Goal: Entertainment & Leisure: Consume media (video, audio)

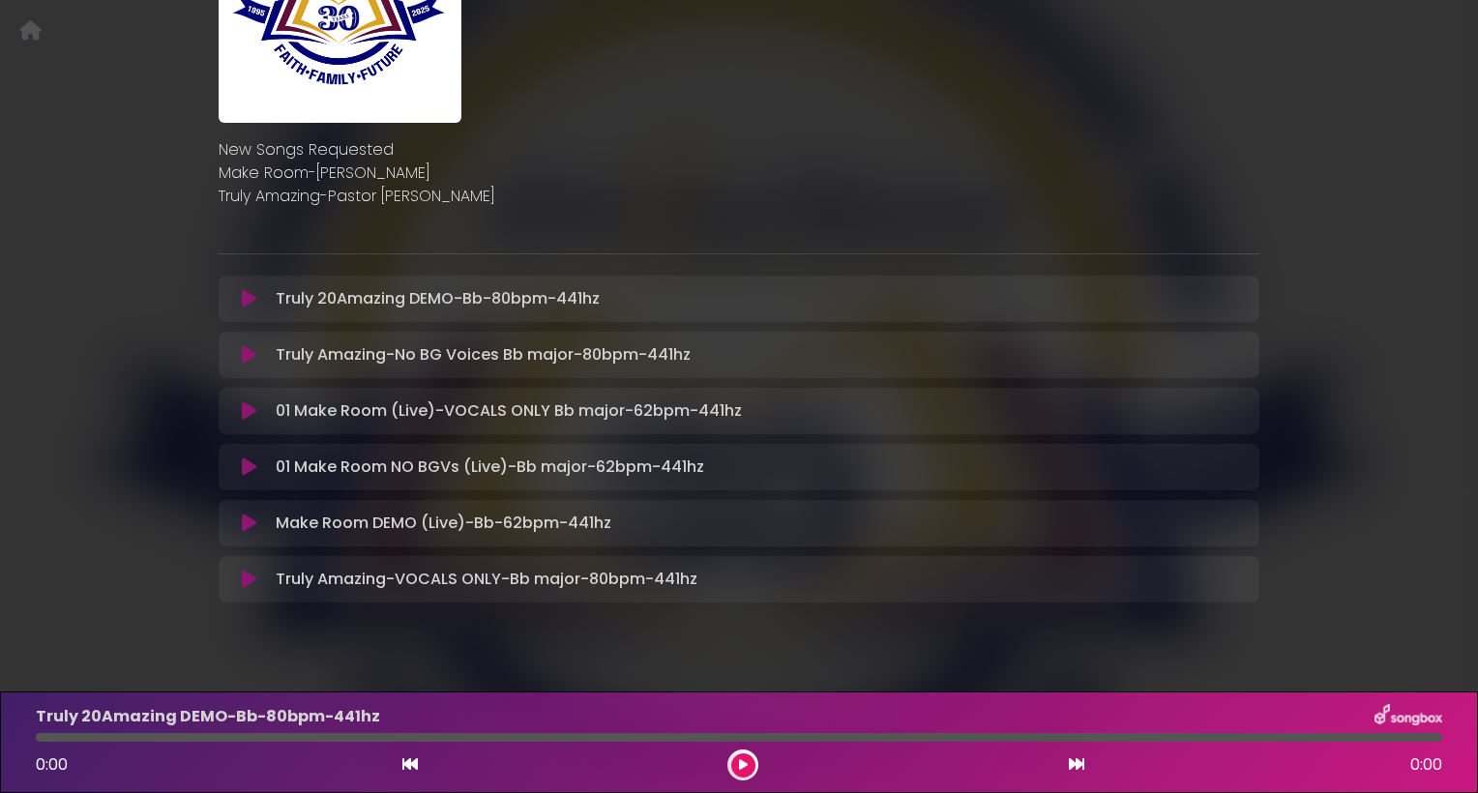
scroll to position [278, 0]
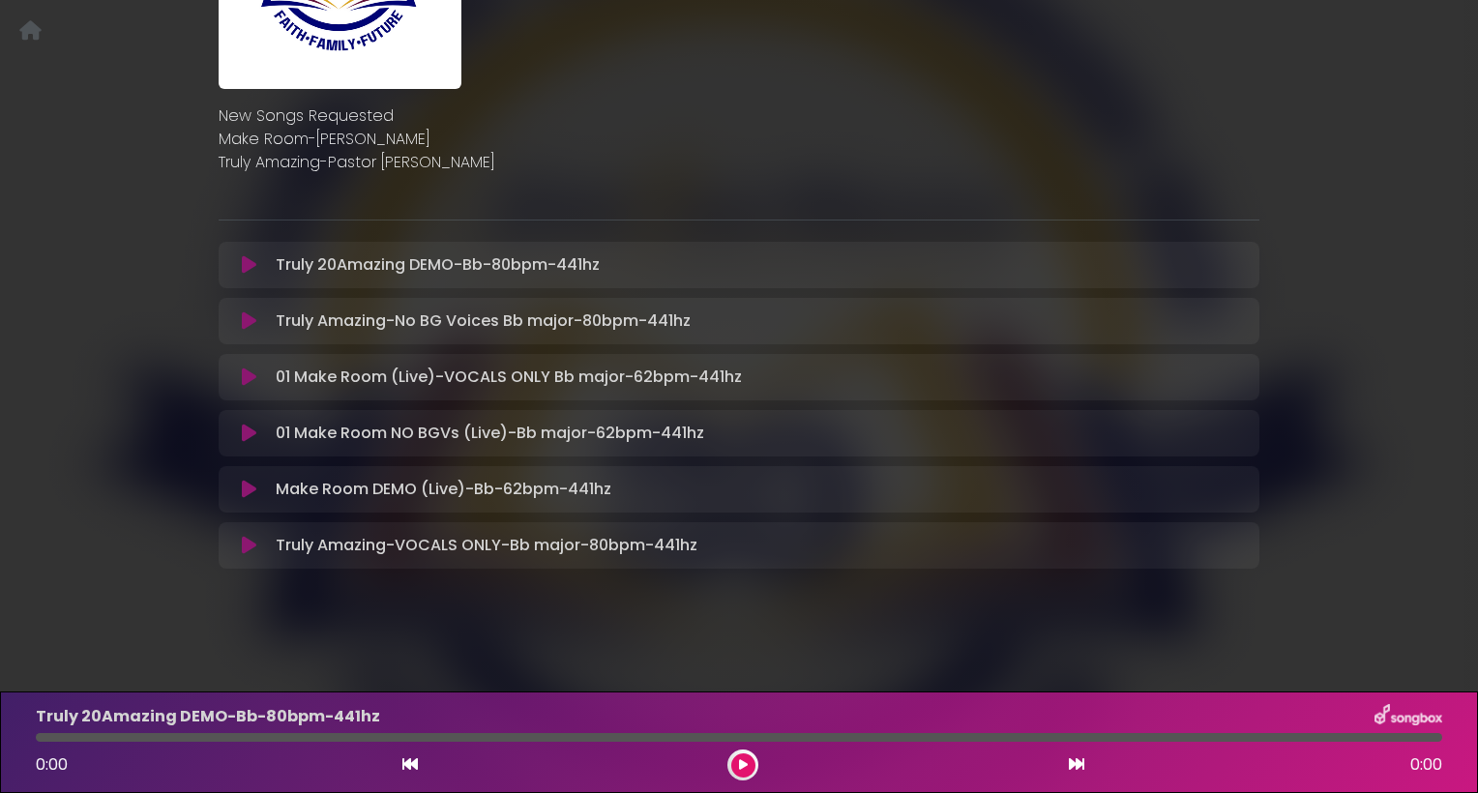
click at [244, 263] on button at bounding box center [249, 264] width 38 height 19
click at [247, 262] on icon at bounding box center [249, 264] width 15 height 19
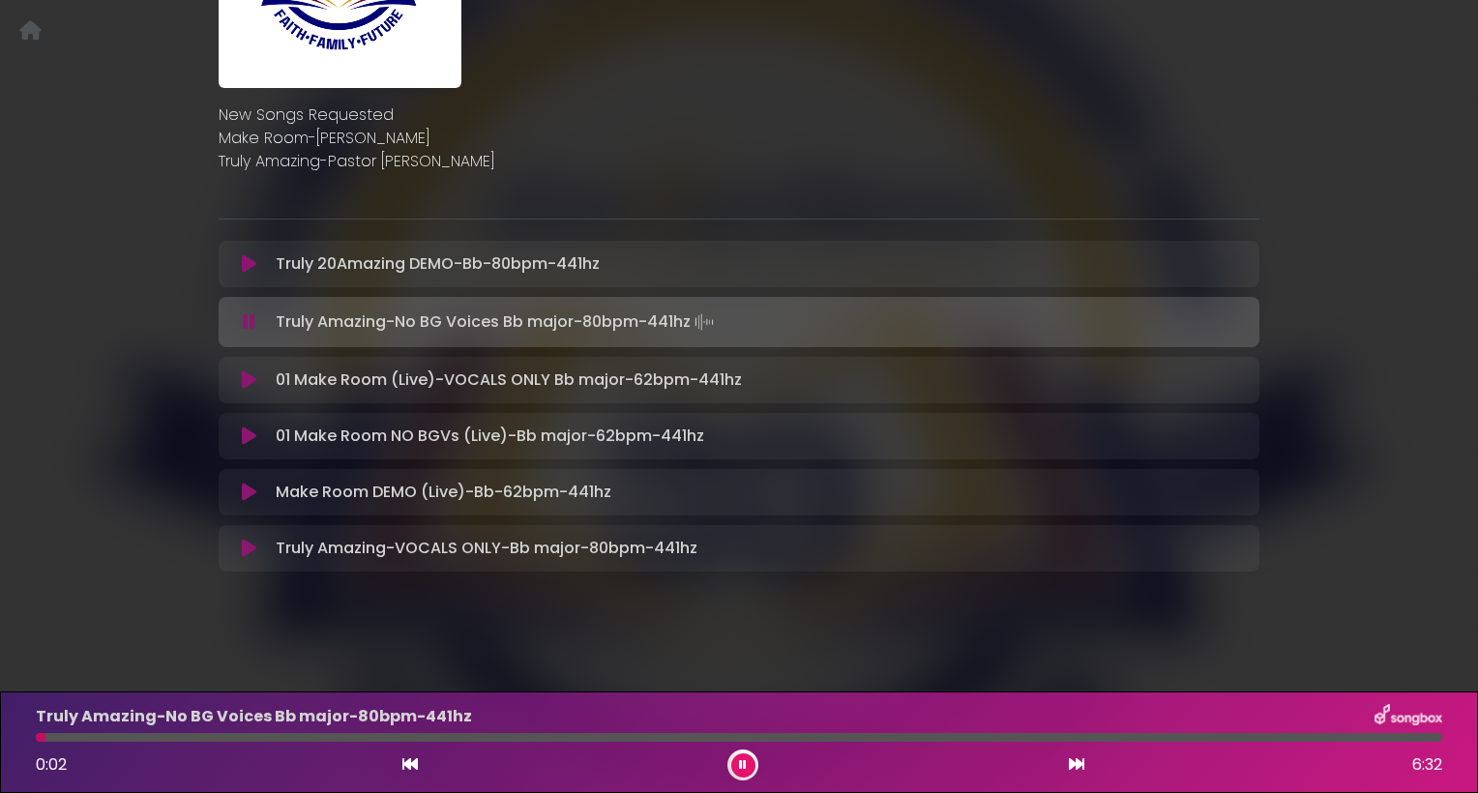
click at [250, 316] on icon at bounding box center [249, 321] width 13 height 19
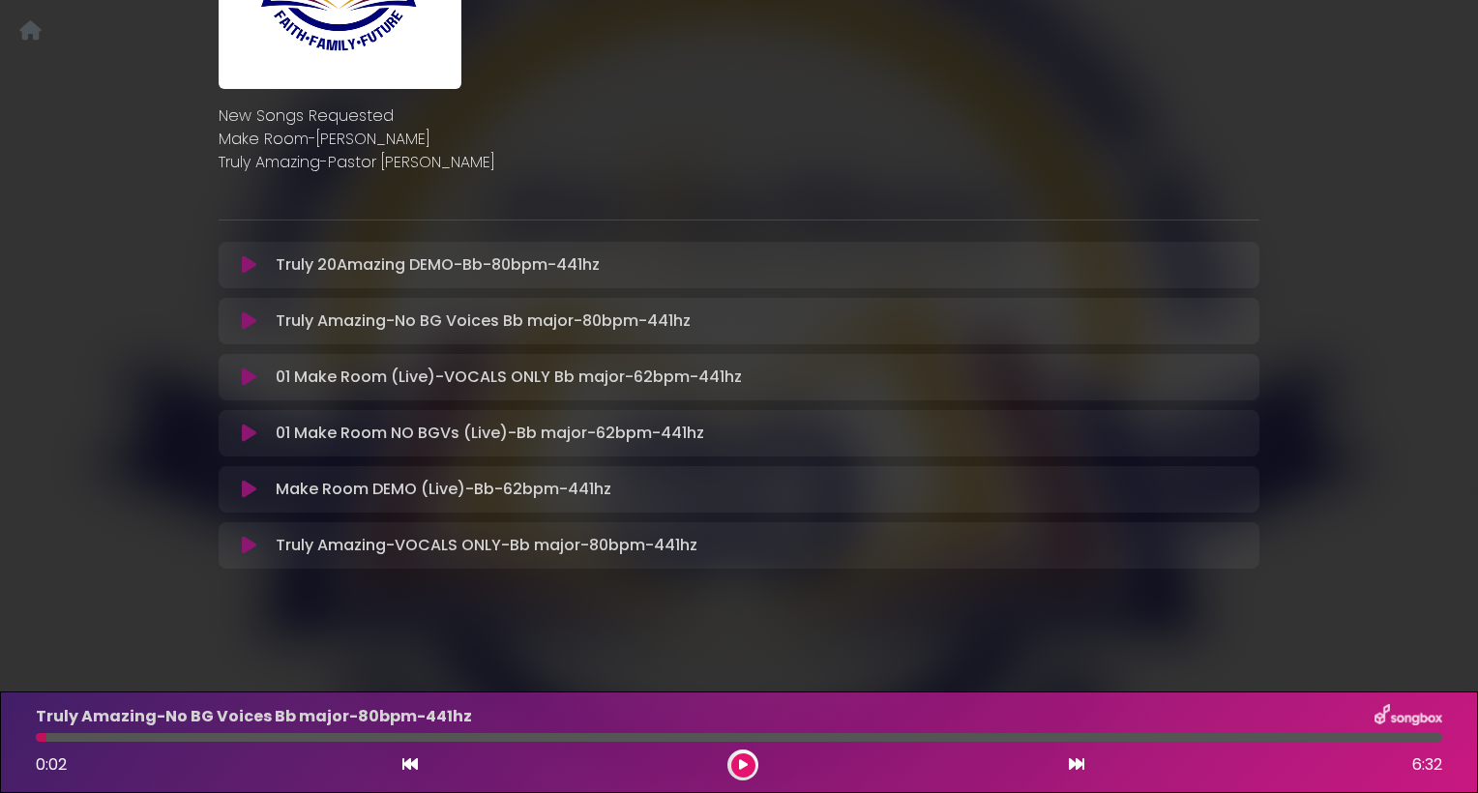
click at [254, 326] on icon at bounding box center [249, 320] width 15 height 19
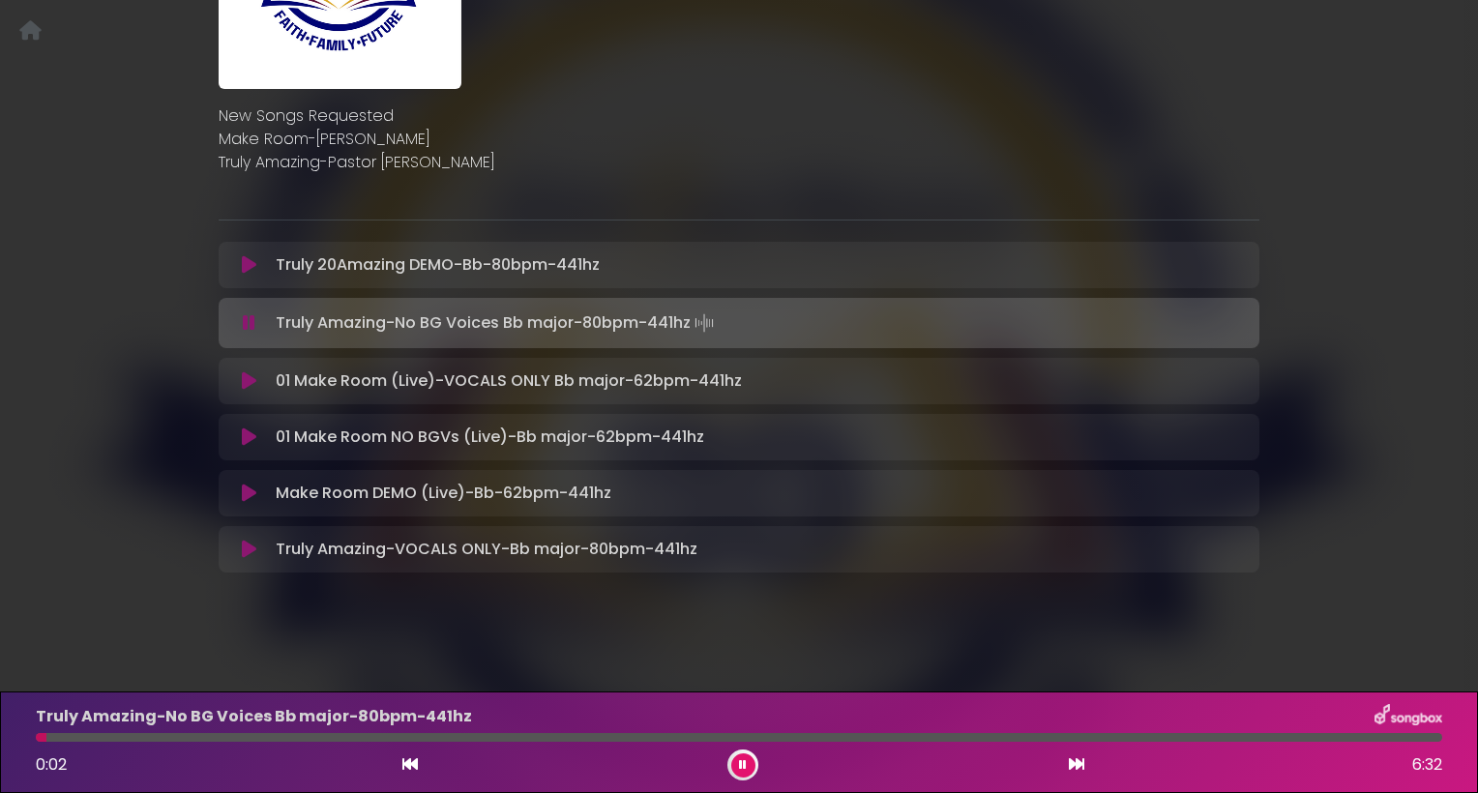
scroll to position [279, 0]
click at [756, 778] on div "0:45 6:32" at bounding box center [739, 765] width 1430 height 31
click at [742, 769] on icon at bounding box center [743, 765] width 8 height 12
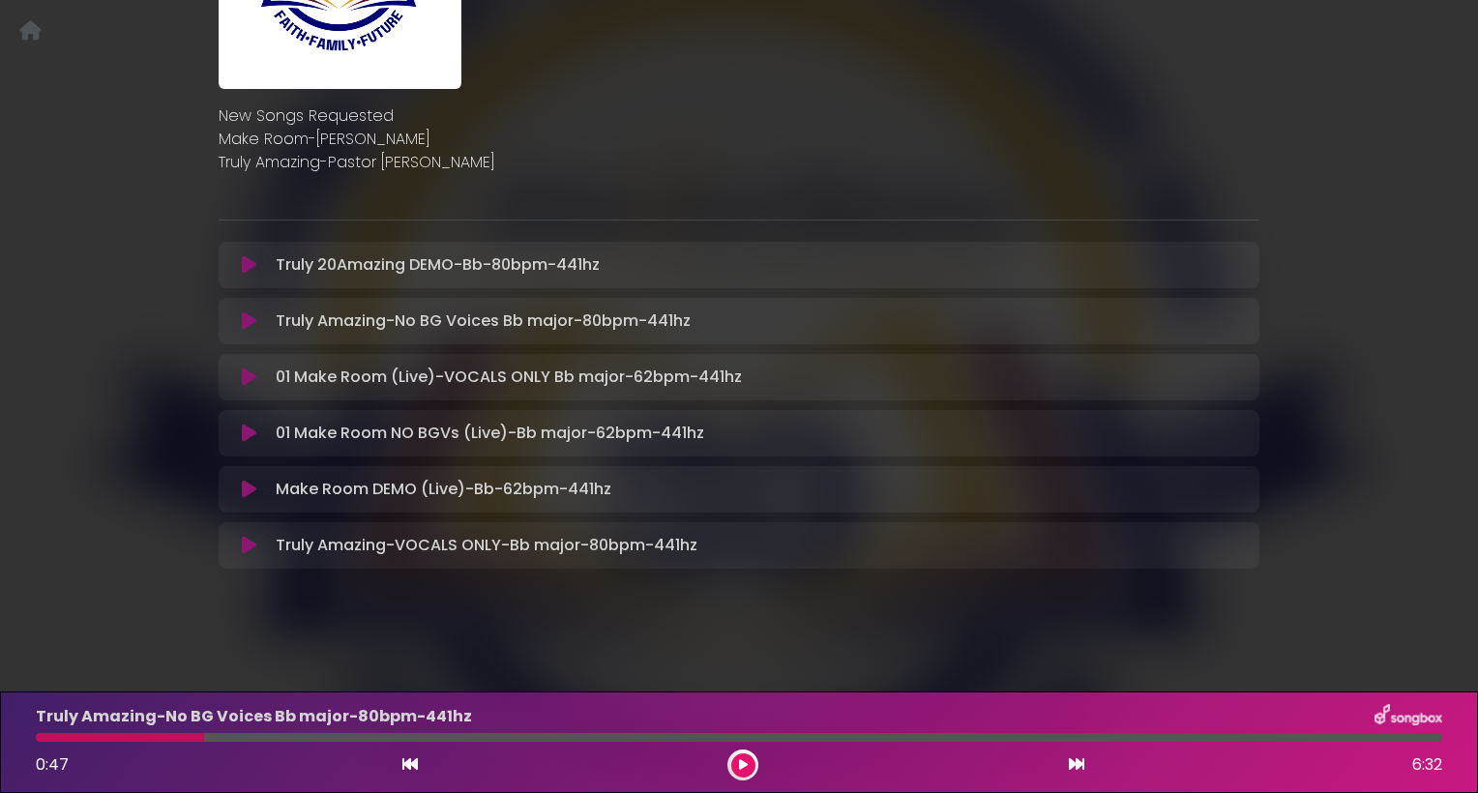
click at [408, 774] on button at bounding box center [409, 765] width 17 height 25
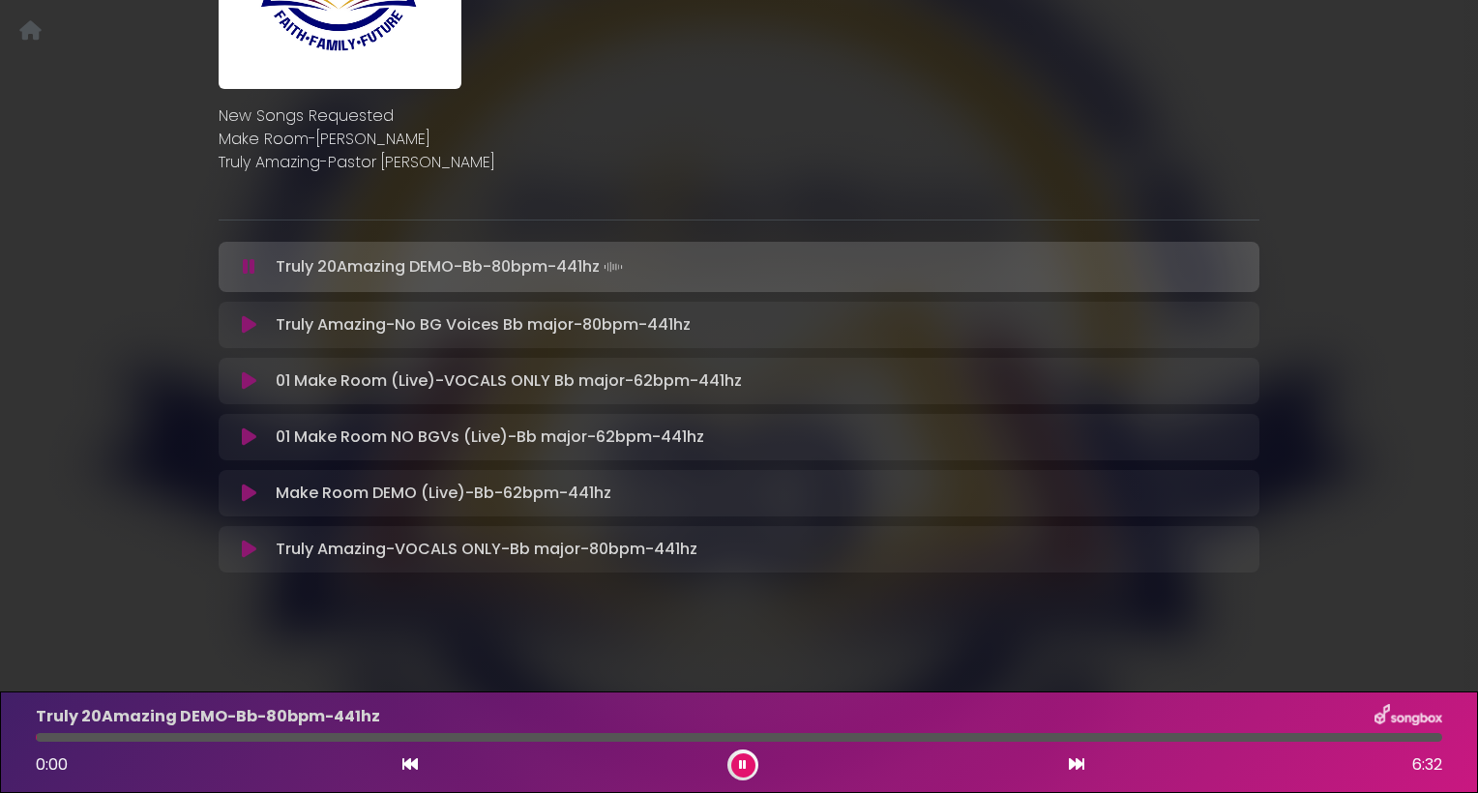
click at [408, 774] on button at bounding box center [409, 765] width 17 height 25
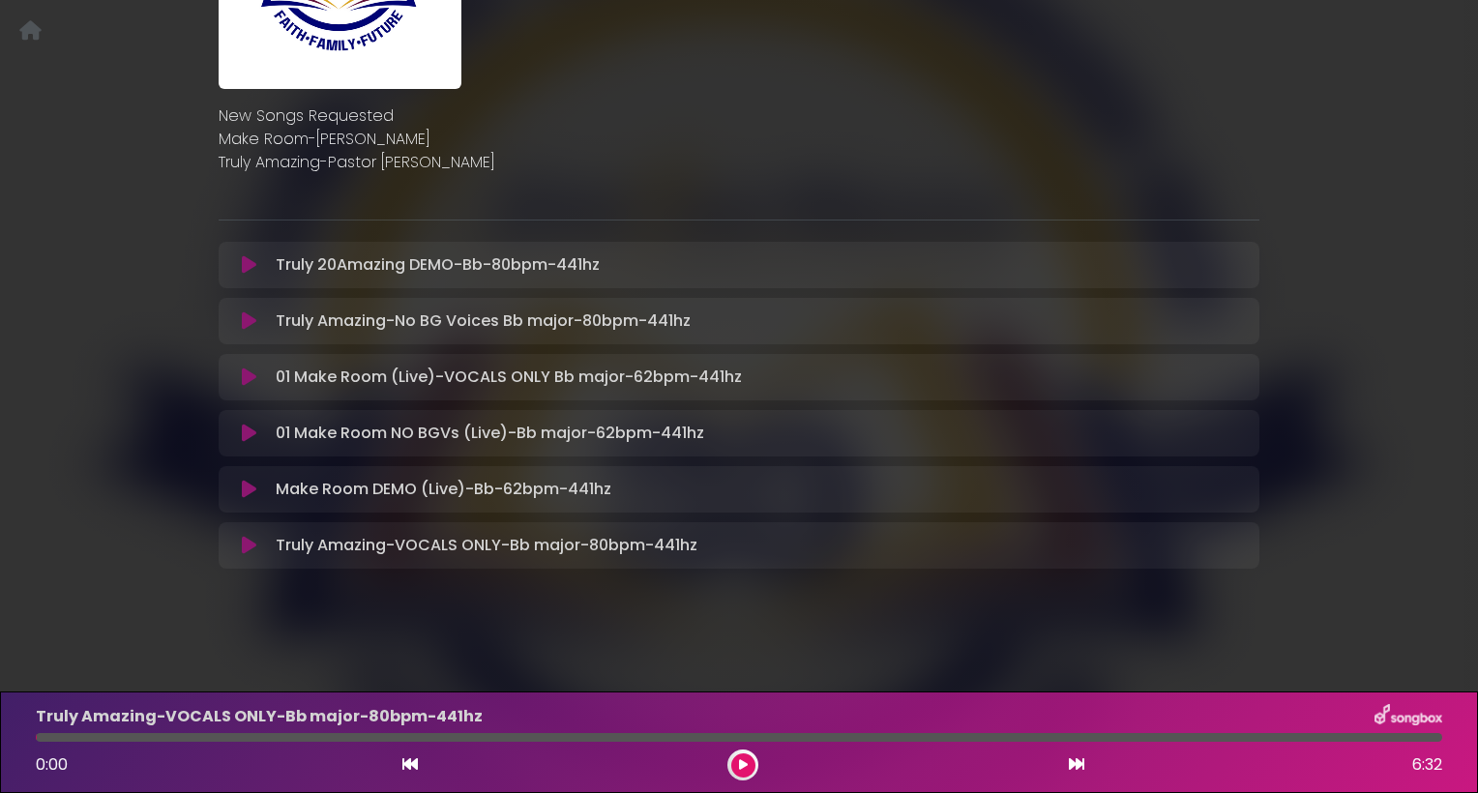
click at [745, 762] on icon at bounding box center [743, 765] width 9 height 12
click at [252, 318] on icon at bounding box center [249, 320] width 15 height 19
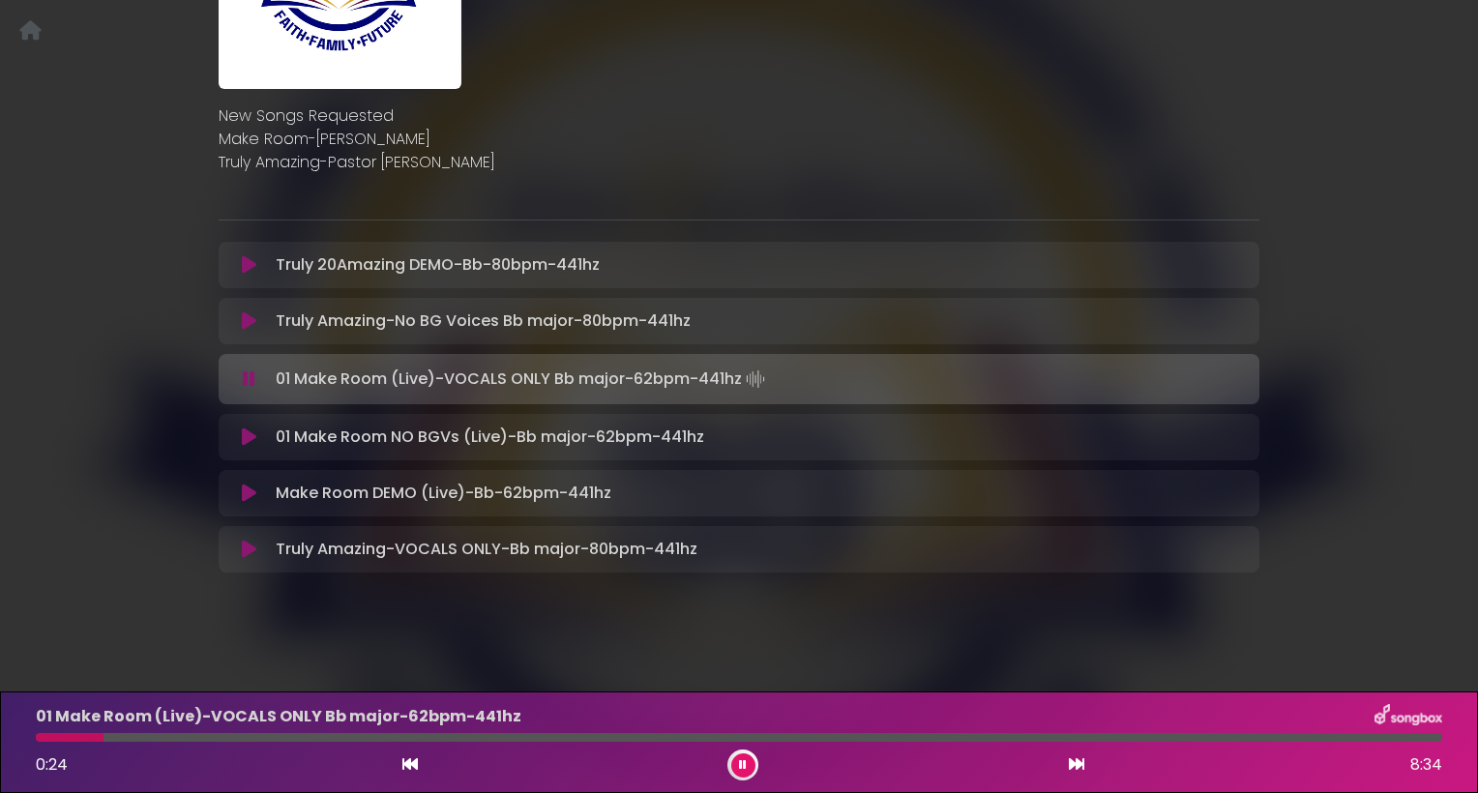
click at [744, 770] on icon at bounding box center [743, 765] width 8 height 12
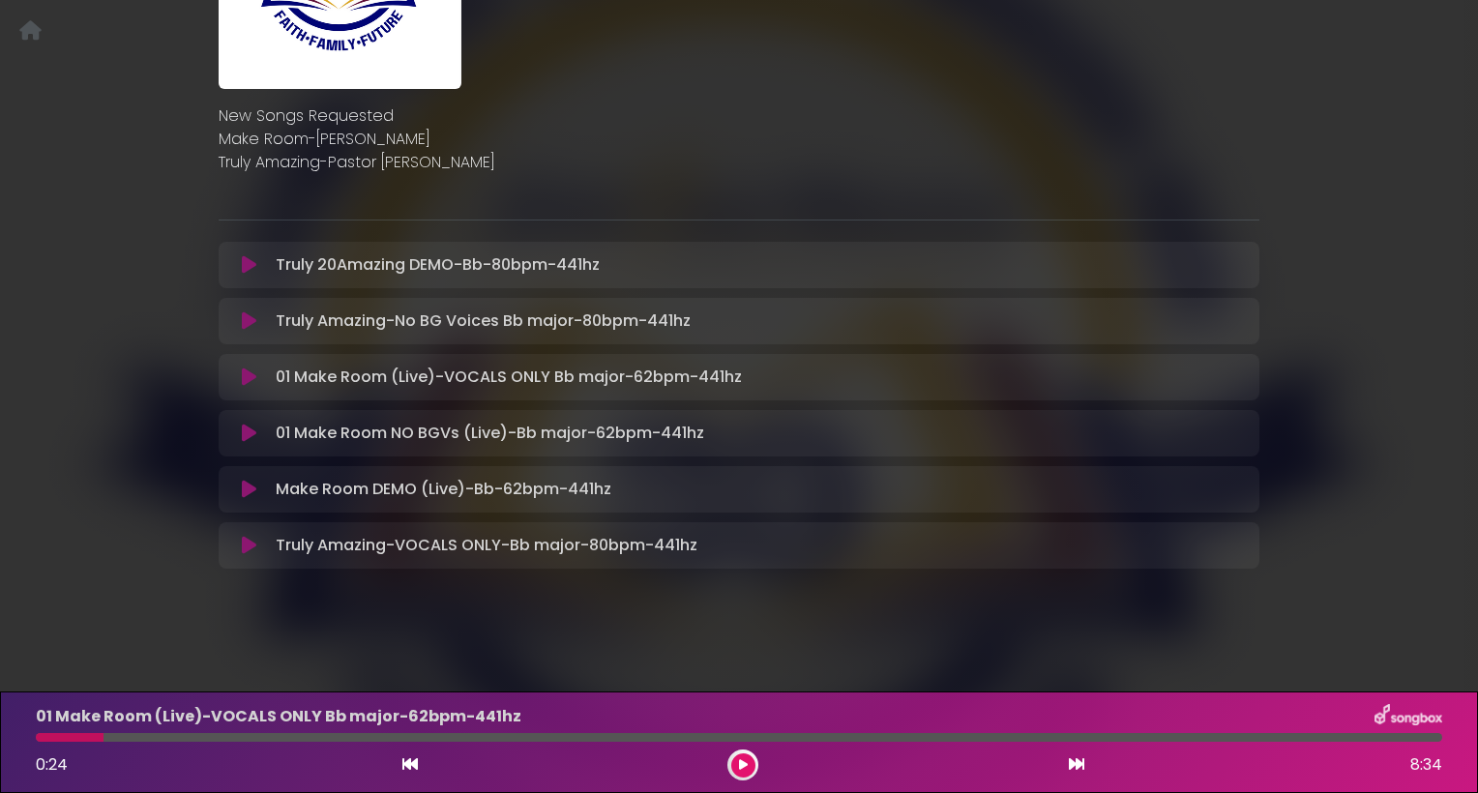
click at [410, 769] on icon at bounding box center [409, 763] width 15 height 15
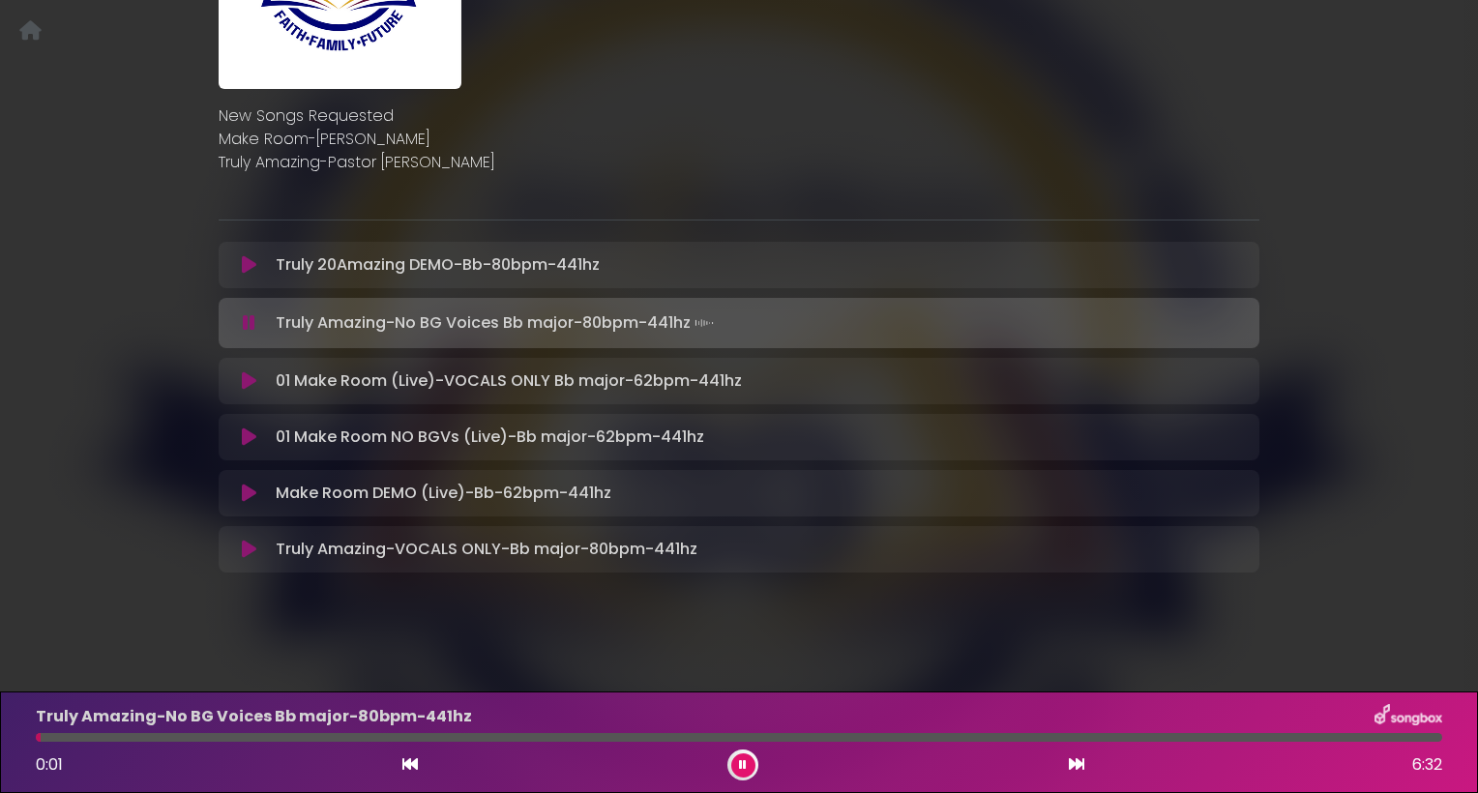
click at [745, 764] on icon at bounding box center [743, 765] width 8 height 12
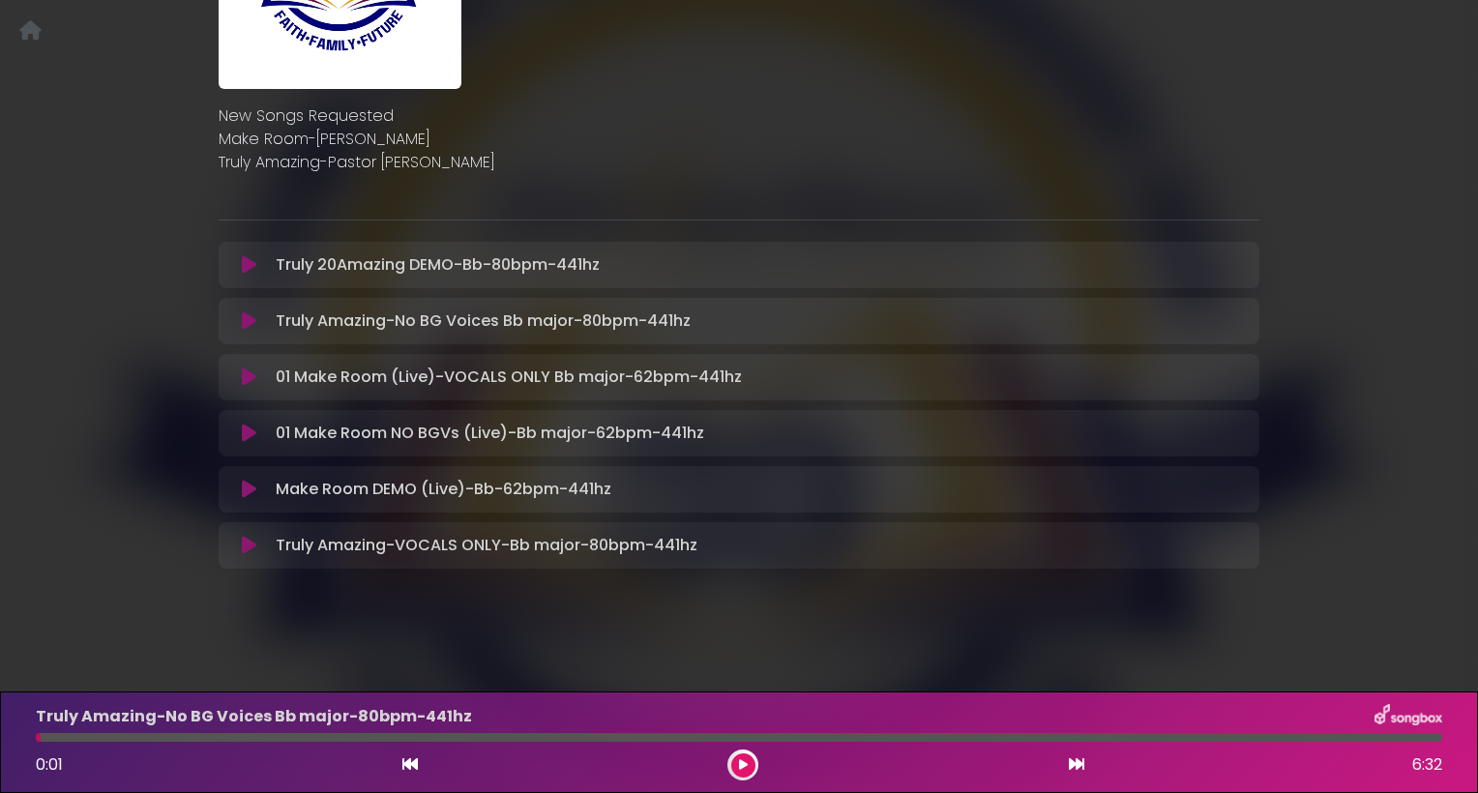
click at [250, 322] on icon at bounding box center [249, 320] width 15 height 19
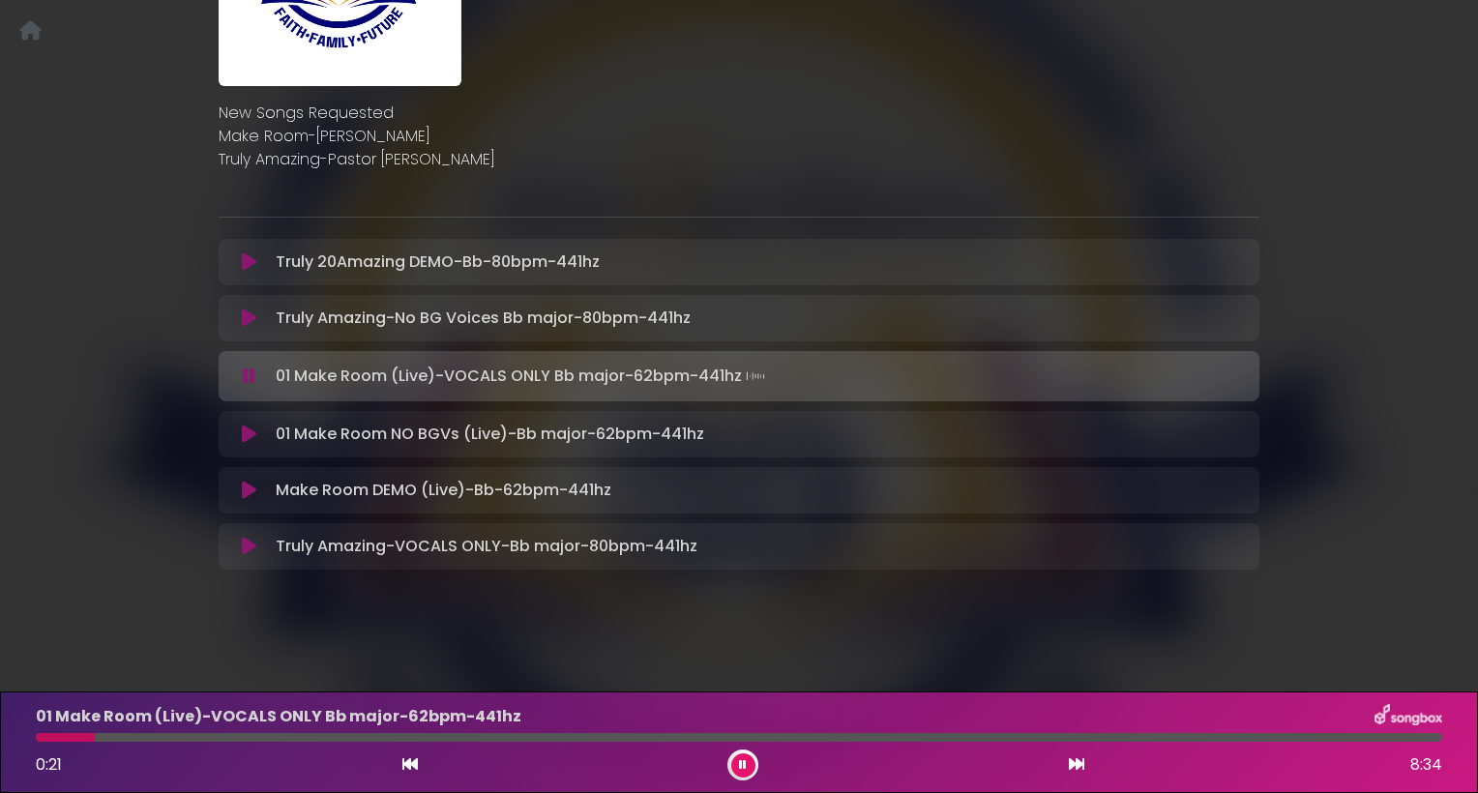
scroll to position [280, 0]
click at [743, 768] on icon at bounding box center [743, 765] width 8 height 12
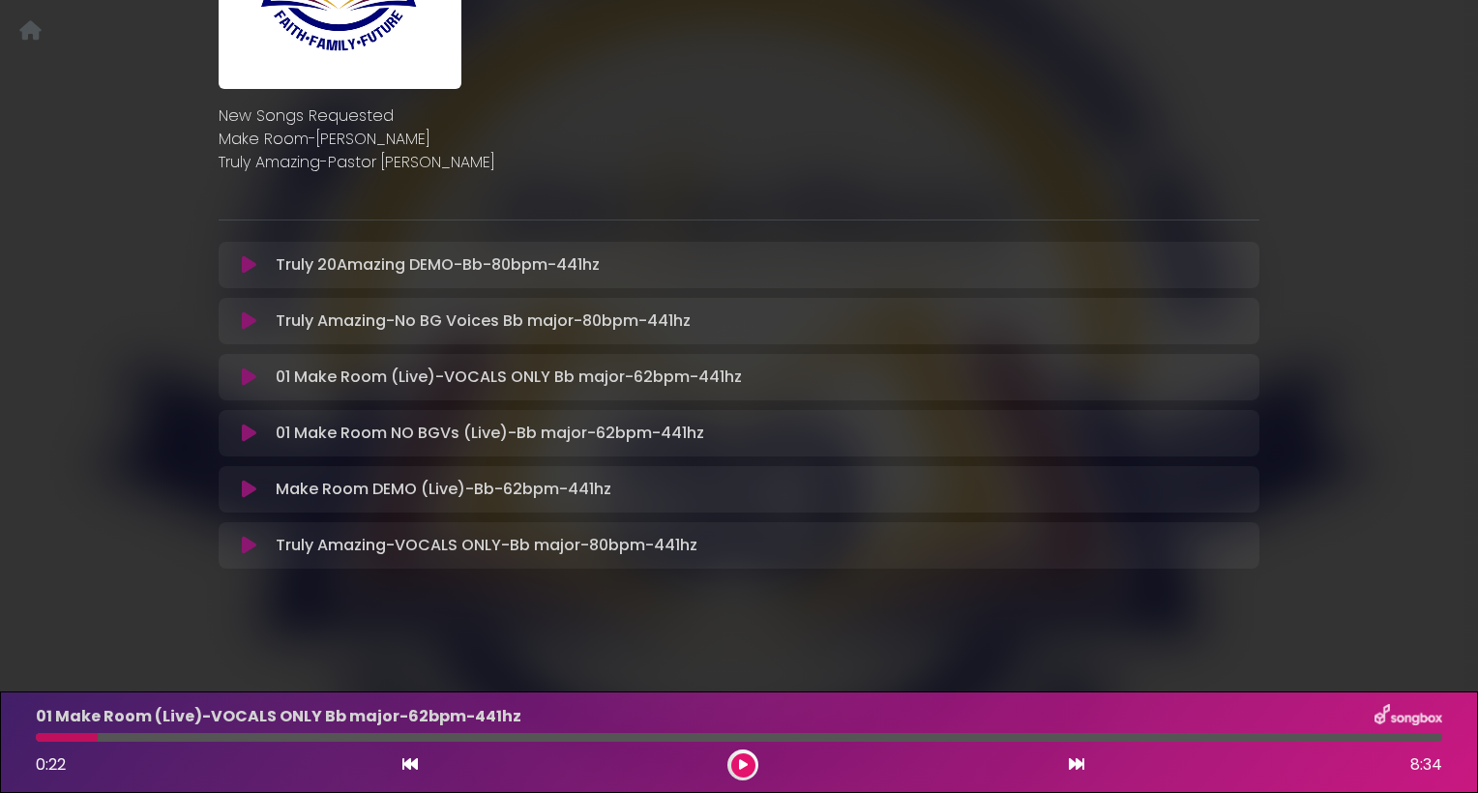
click at [403, 769] on icon at bounding box center [409, 763] width 15 height 15
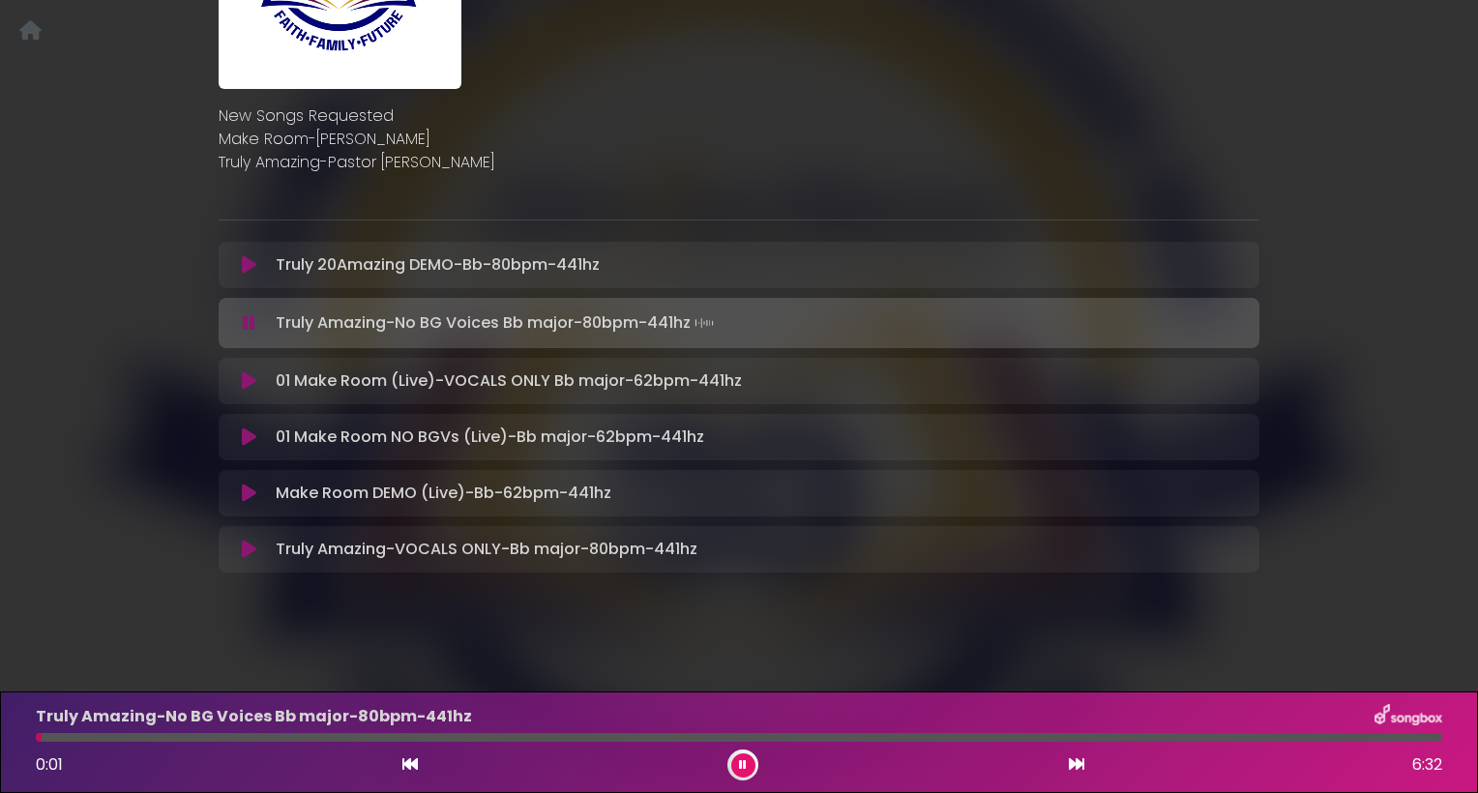
click at [744, 764] on icon at bounding box center [743, 765] width 8 height 12
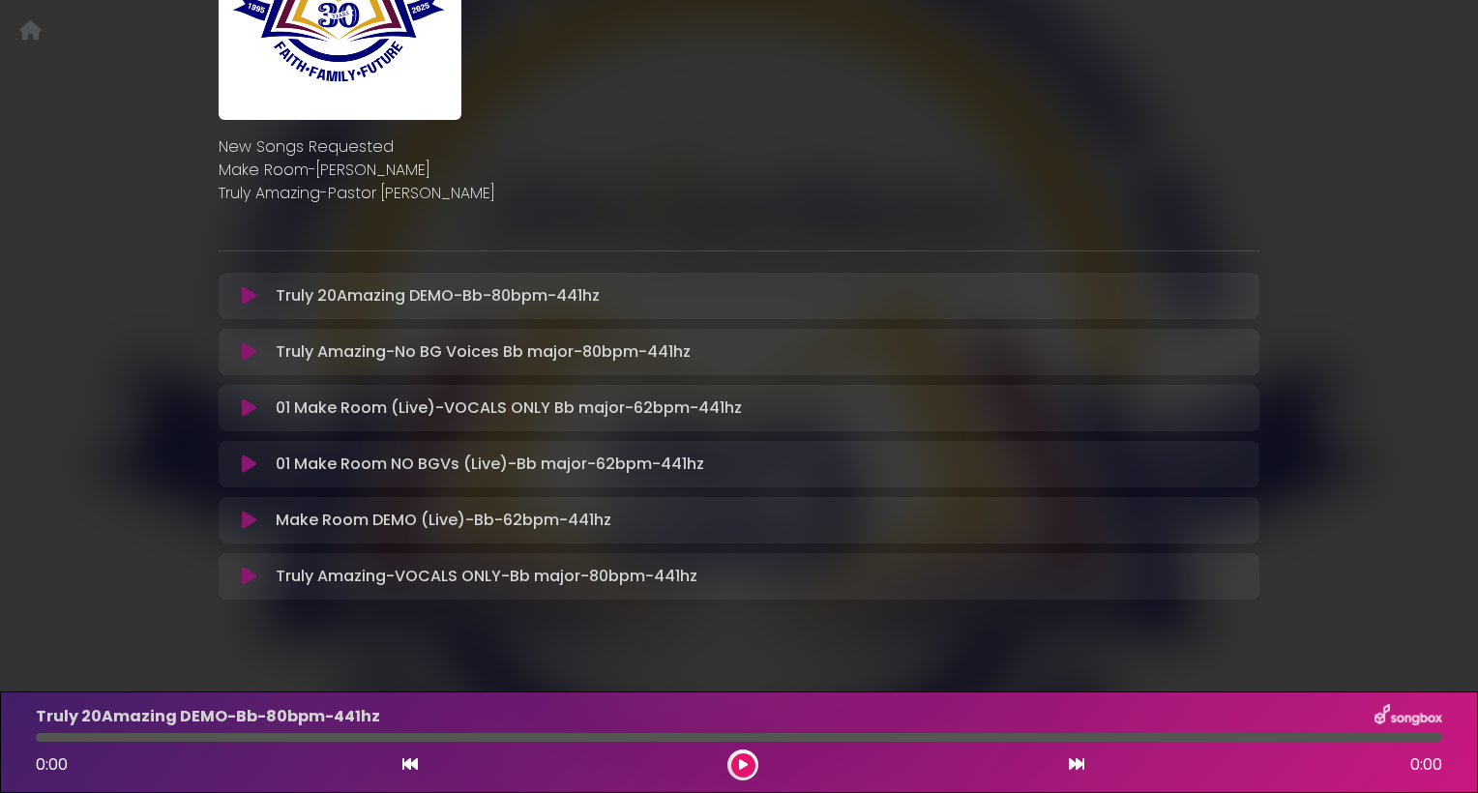
scroll to position [278, 0]
